Goal: Transaction & Acquisition: Purchase product/service

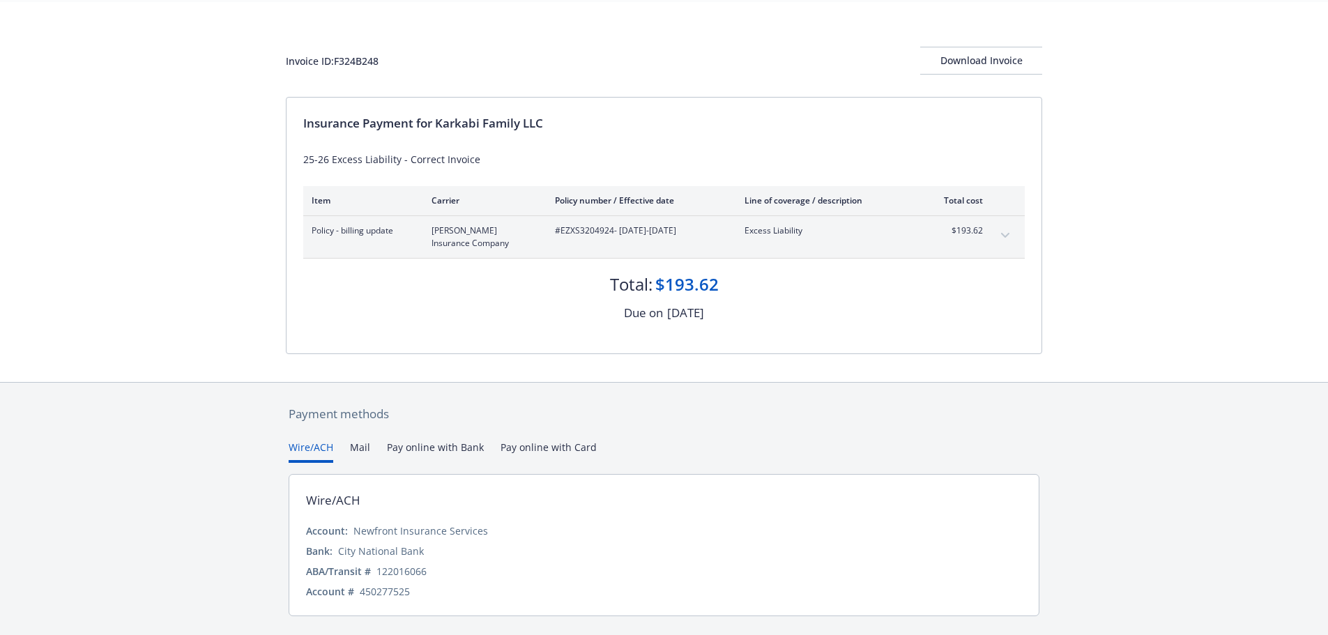
scroll to position [70, 0]
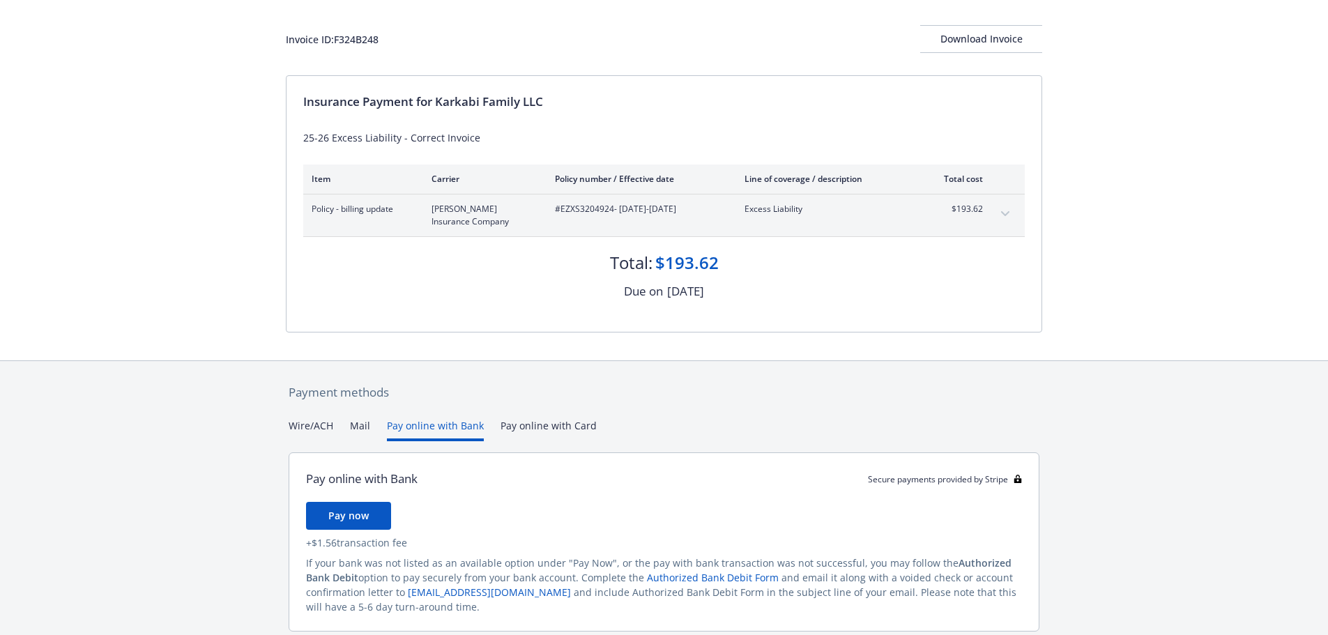
click at [418, 441] on button "Pay online with Bank" at bounding box center [435, 429] width 97 height 23
click at [365, 522] on span "Pay now" at bounding box center [348, 515] width 40 height 13
